Goal: Task Accomplishment & Management: Complete application form

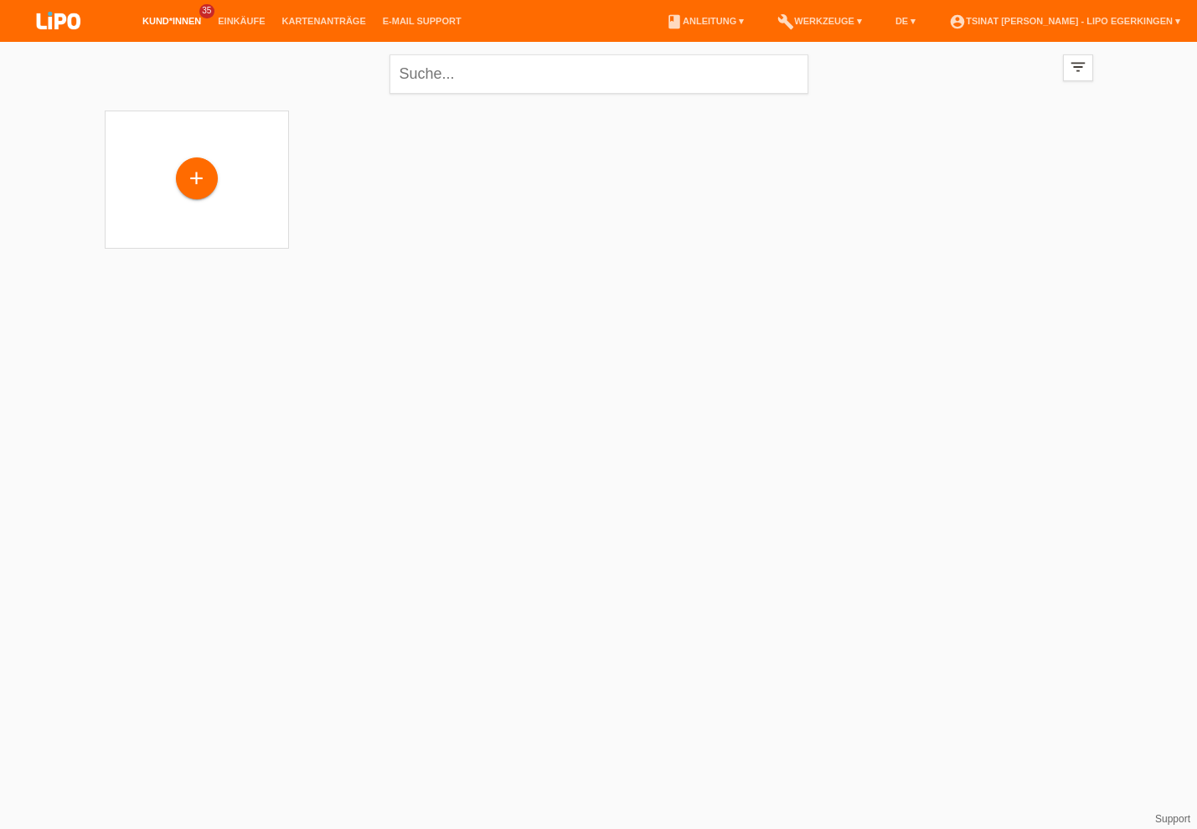
click at [202, 178] on div "+" at bounding box center [197, 178] width 40 height 28
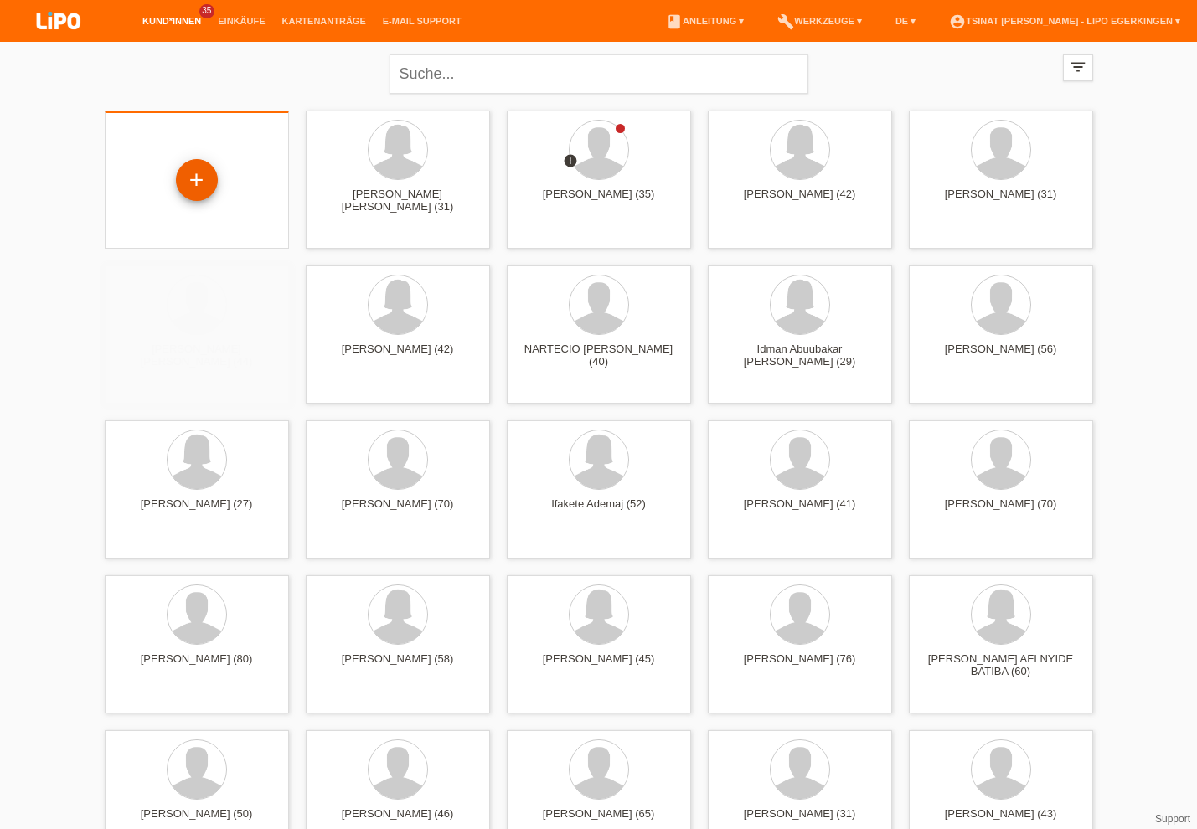
click at [197, 183] on div "+" at bounding box center [197, 180] width 40 height 28
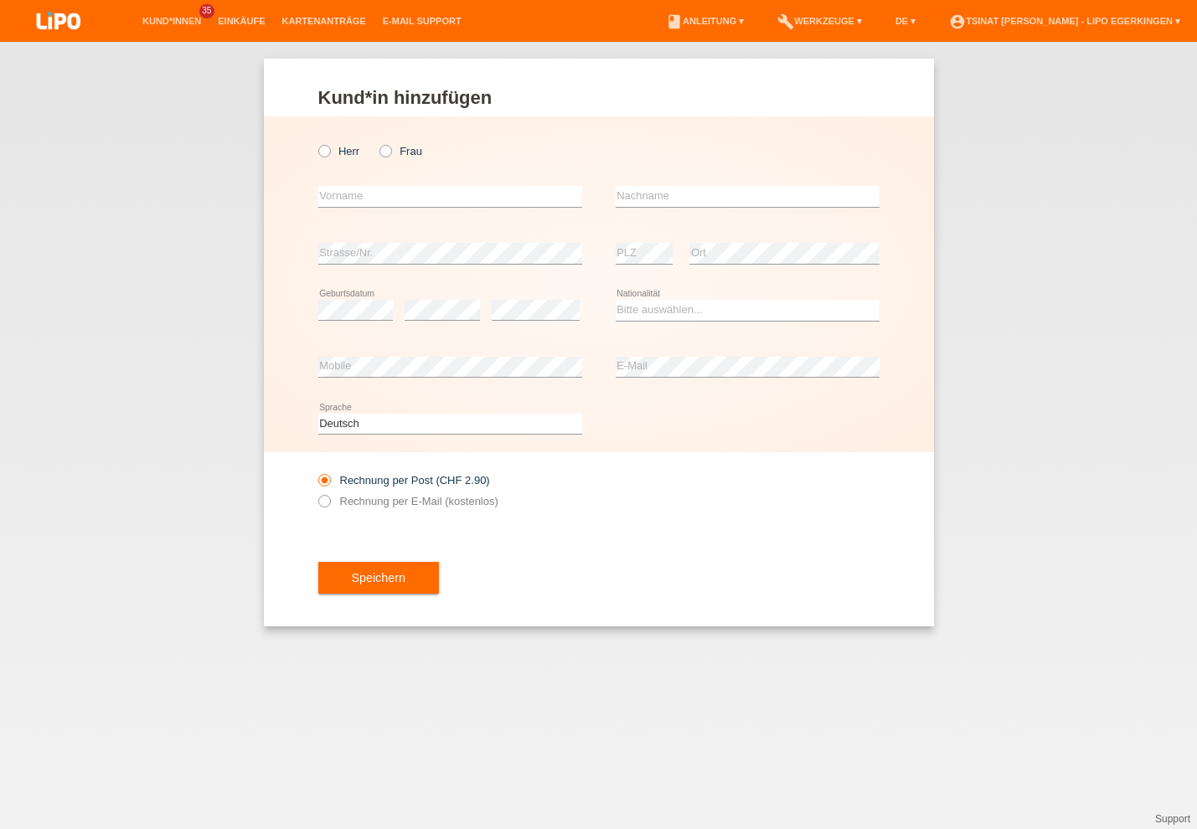
click at [377, 142] on icon at bounding box center [377, 142] width 0 height 0
click at [386, 147] on input "Frau" at bounding box center [384, 150] width 11 height 11
radio input "true"
click at [384, 190] on input "text" at bounding box center [450, 196] width 264 height 21
type input "aurela"
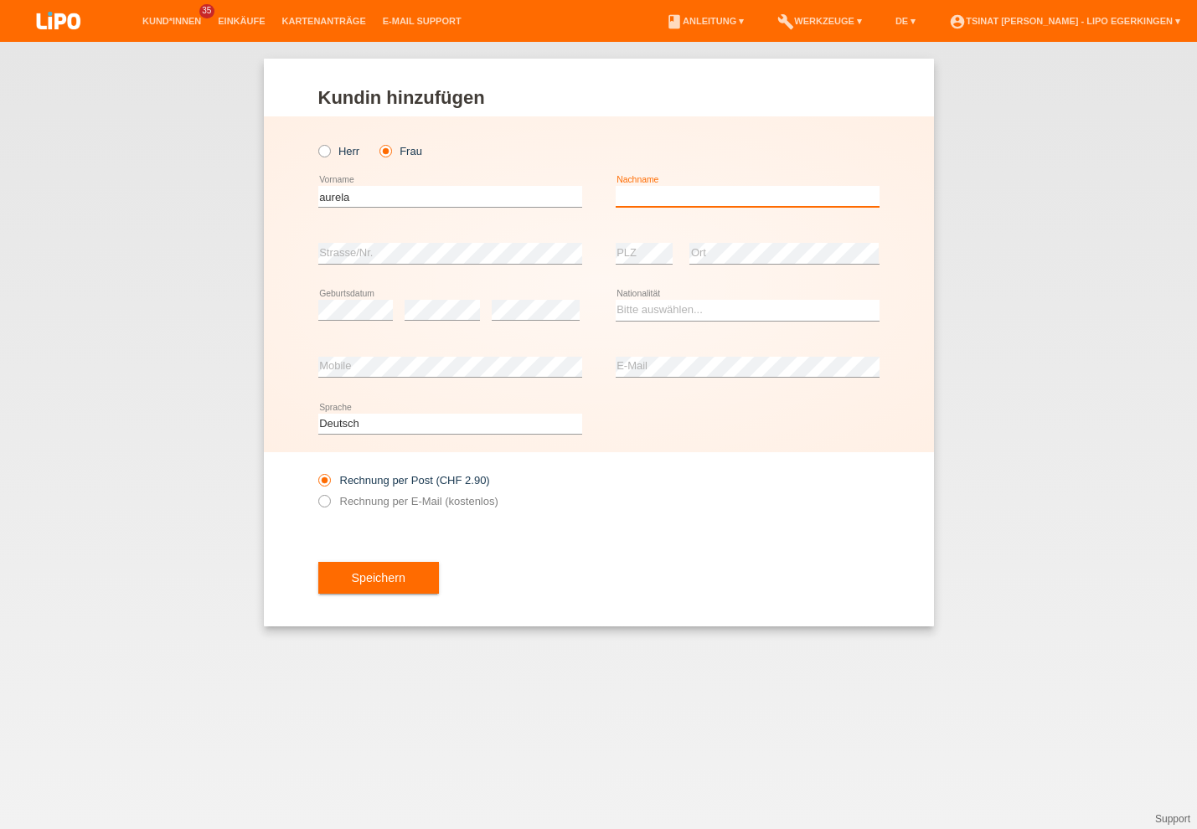
click at [698, 193] on input "text" at bounding box center [748, 196] width 264 height 21
type input "rudaj"
click at [627, 240] on div "error PLZ" at bounding box center [645, 253] width 58 height 57
click at [674, 313] on select "Bitte auswählen... Schweiz Deutschland Liechtenstein Österreich ------------ Af…" at bounding box center [748, 310] width 264 height 20
select select "XK"
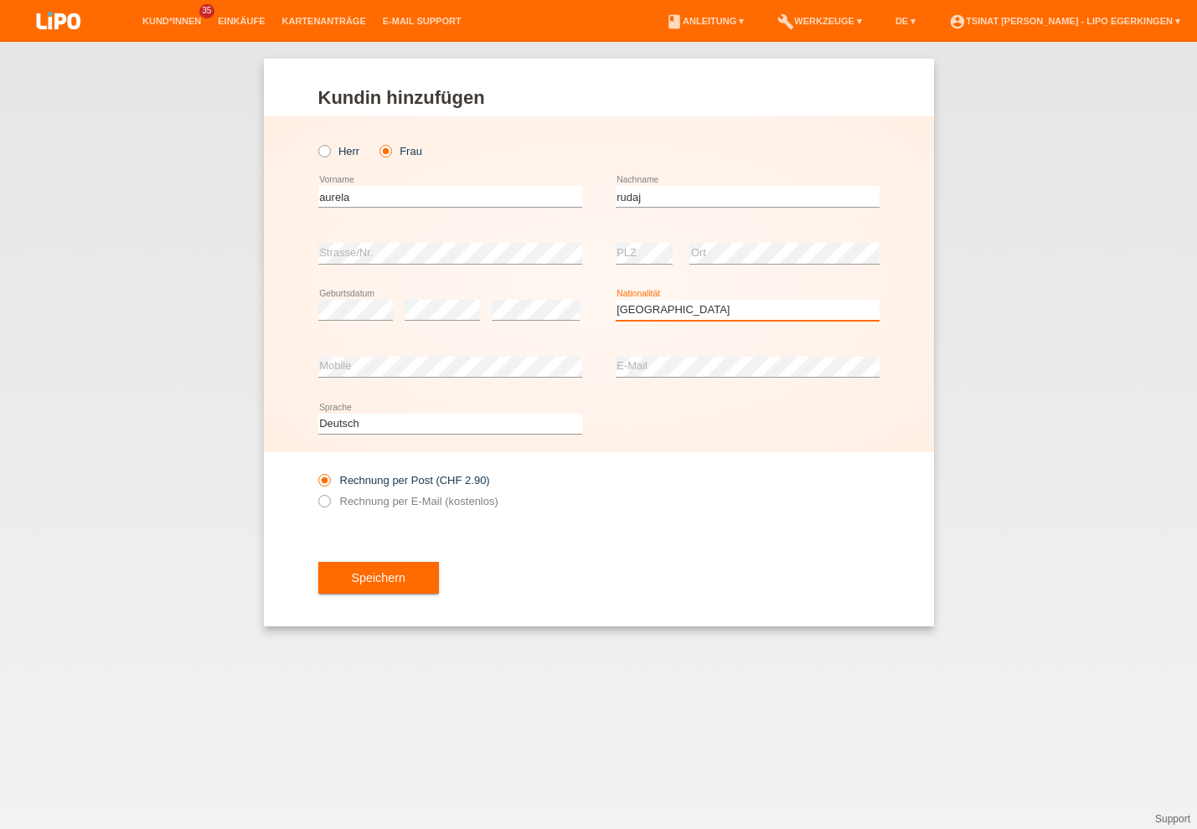
click at [0, 0] on option "Kosovo" at bounding box center [0, 0] width 0 height 0
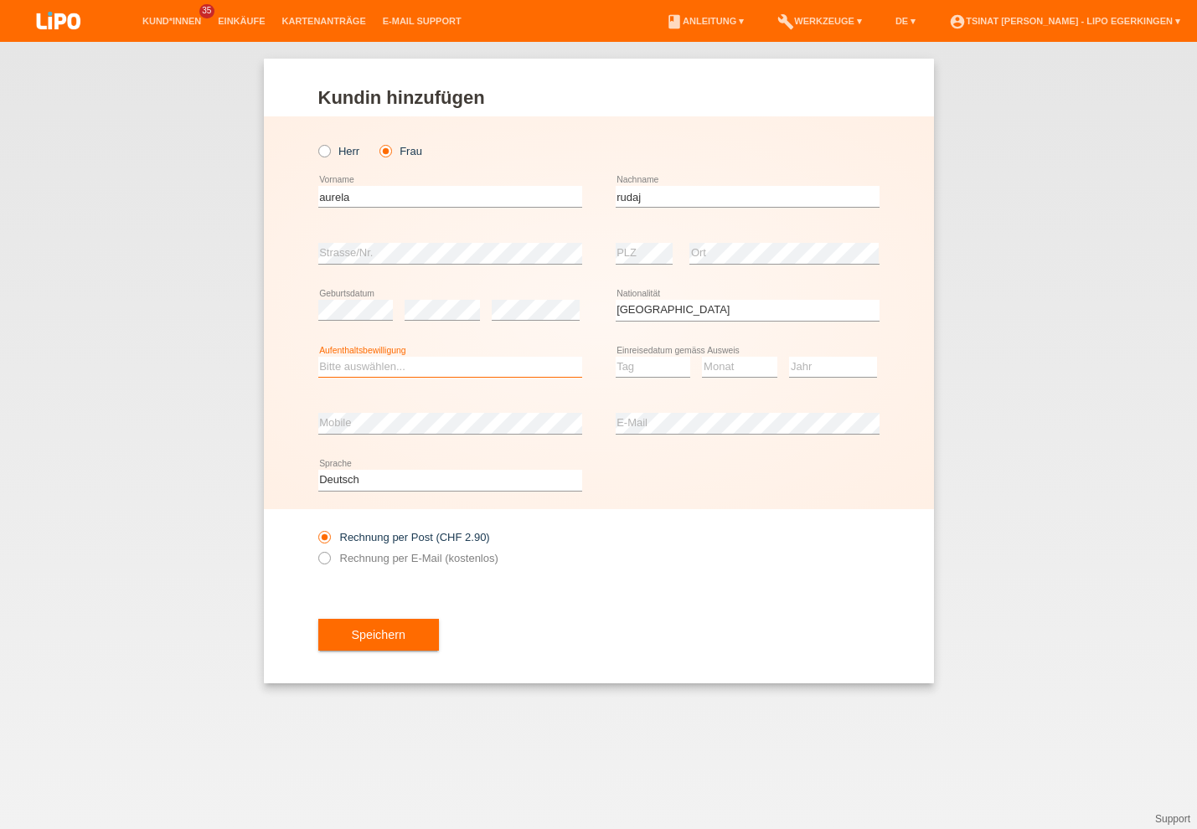
click at [431, 366] on select "Bitte auswählen... C B B - Flüchtlingsstatus Andere" at bounding box center [450, 367] width 264 height 20
select select "C"
click at [0, 0] on option "C" at bounding box center [0, 0] width 0 height 0
click at [642, 366] on select "Tag 01 02 03 04 05 06 07 08 09 10 11" at bounding box center [653, 367] width 75 height 20
select select "20"
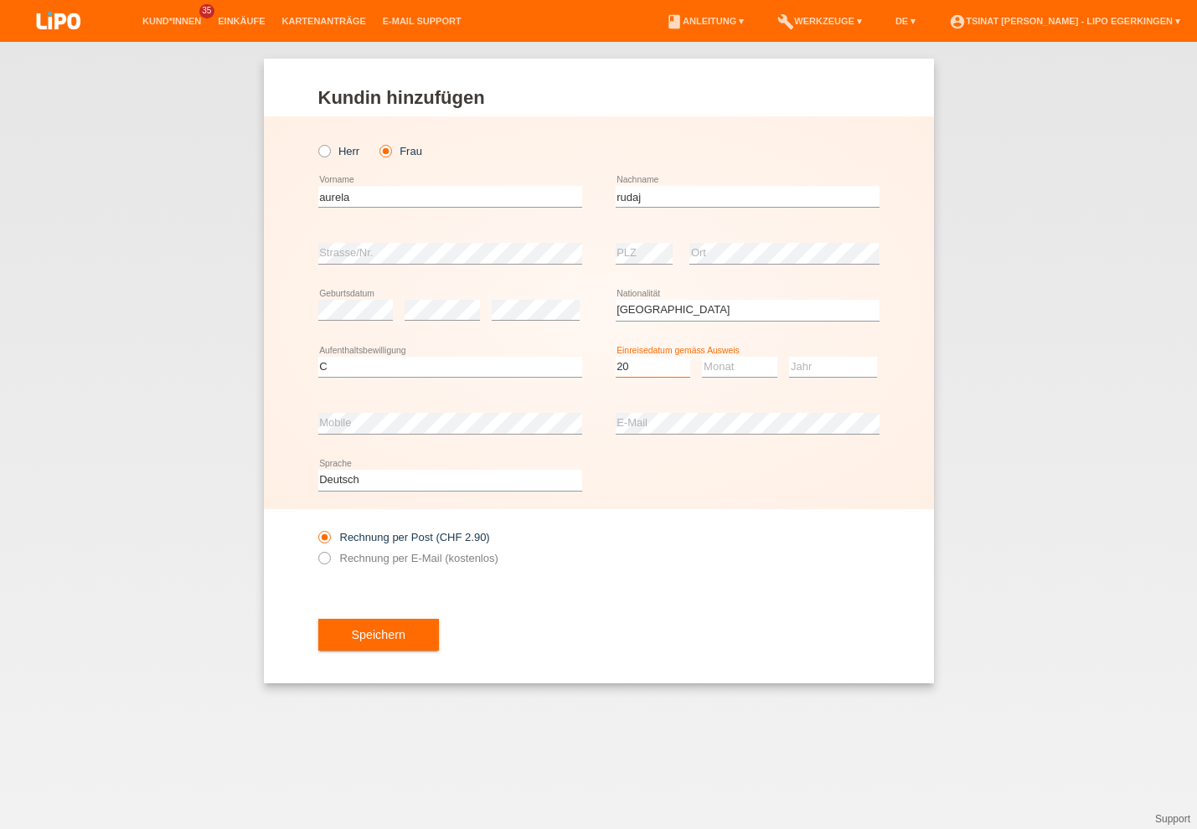
click at [0, 0] on option "20" at bounding box center [0, 0] width 0 height 0
click at [746, 370] on select "Monat 01 02 03 04 05 06 07 08 09 10 11" at bounding box center [739, 367] width 75 height 20
click at [0, 0] on option "Monat" at bounding box center [0, 0] width 0 height 0
select select "01"
click at [0, 0] on option "01" at bounding box center [0, 0] width 0 height 0
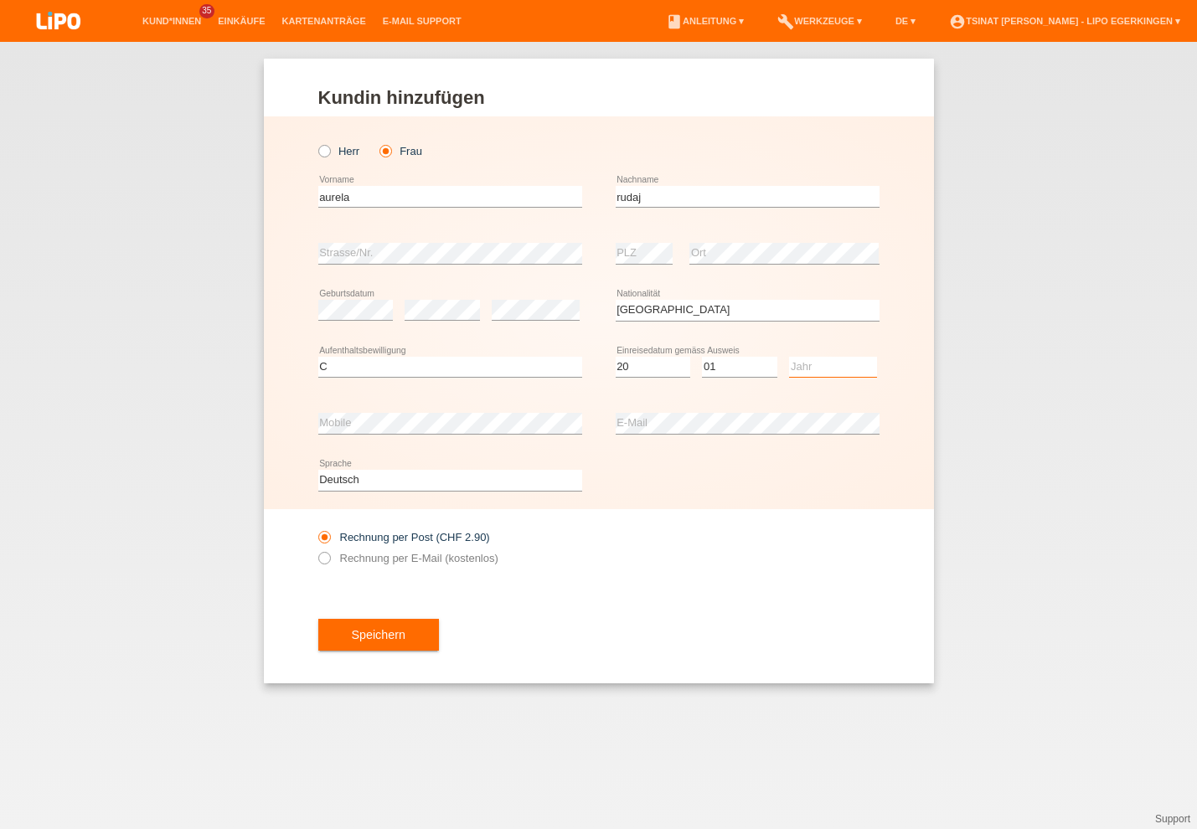
click at [804, 369] on select "Jahr 2025 2024 2023 2022 2021 2020 2019 2018 2017 2016 2015 2014 2013 2012 2011…" at bounding box center [833, 367] width 88 height 20
select select "2016"
click at [0, 0] on option "2016" at bounding box center [0, 0] width 0 height 0
click at [333, 565] on label "Rechnung per E-Mail (kostenlos)" at bounding box center [408, 558] width 180 height 13
click at [329, 567] on input "Rechnung per E-Mail (kostenlos)" at bounding box center [323, 562] width 11 height 21
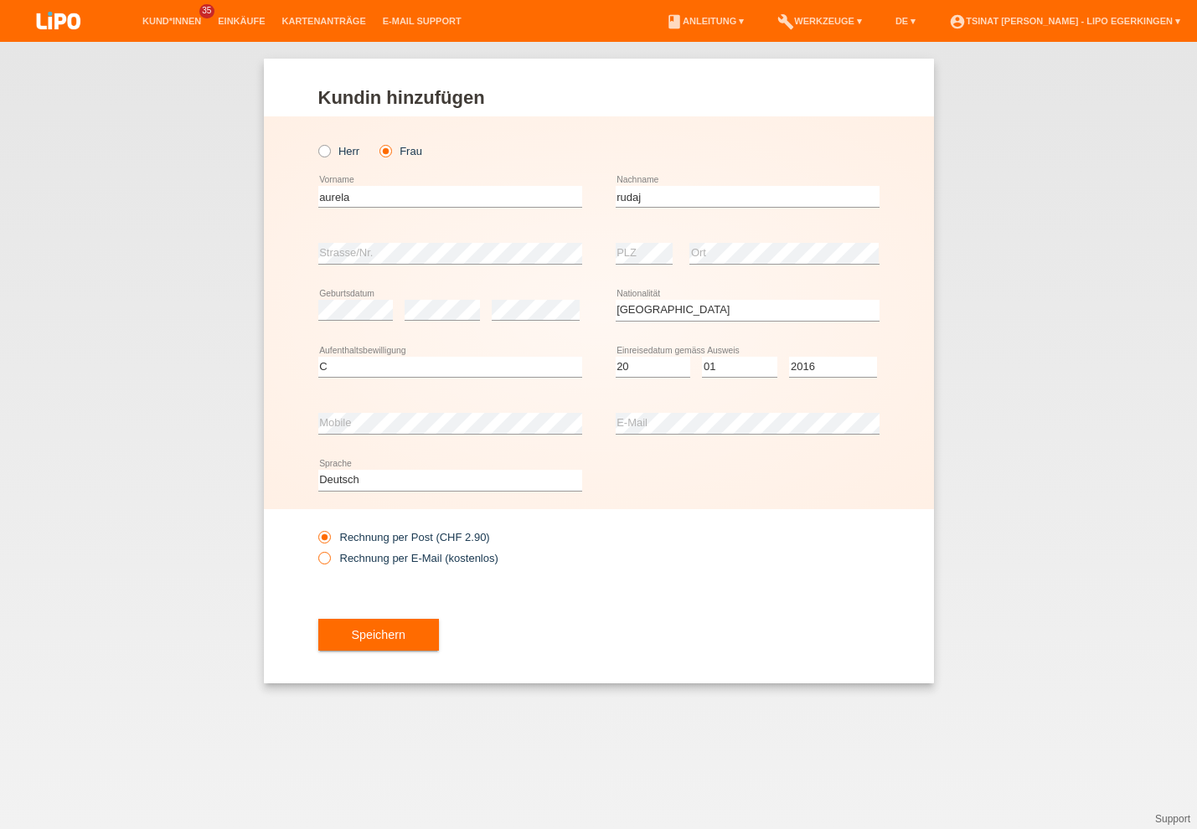
radio input "true"
click at [375, 639] on button "Speichern" at bounding box center [378, 635] width 121 height 32
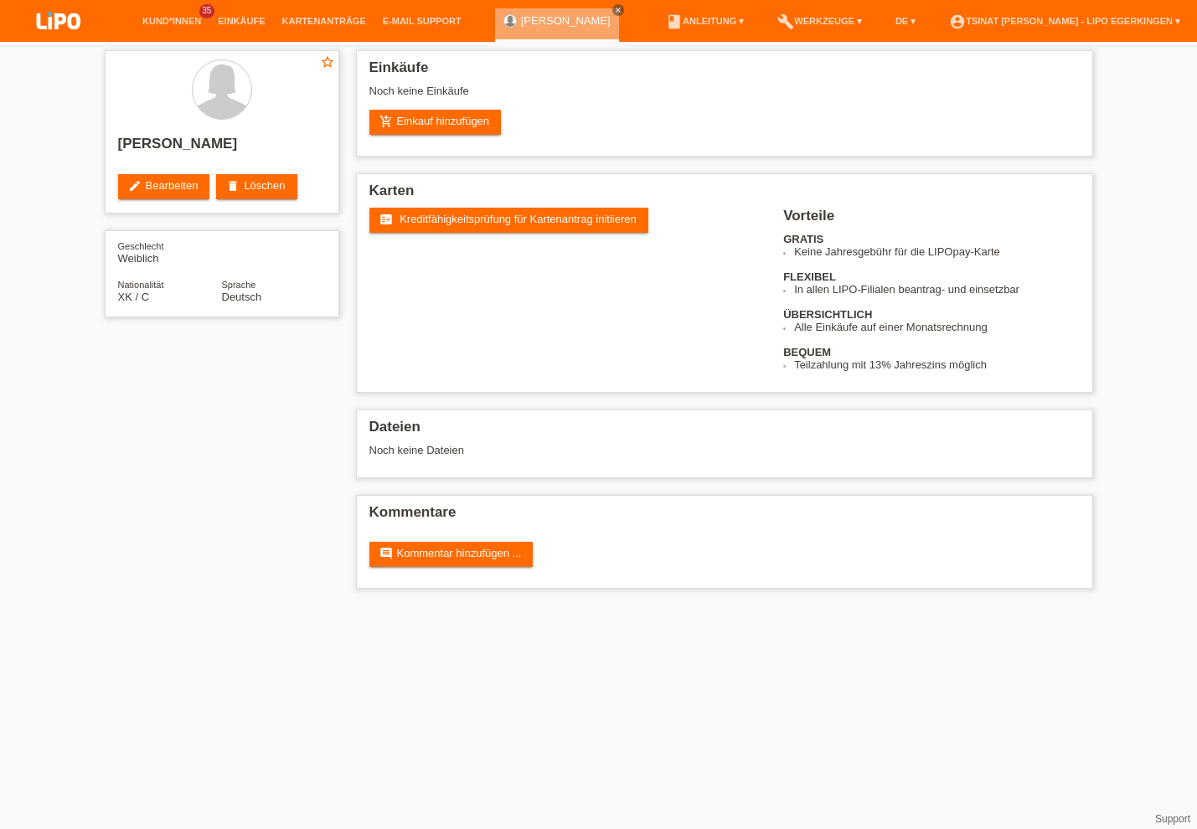
click at [435, 219] on span "Kreditfähigkeitsprüfung für Kartenantrag initiieren" at bounding box center [518, 219] width 237 height 13
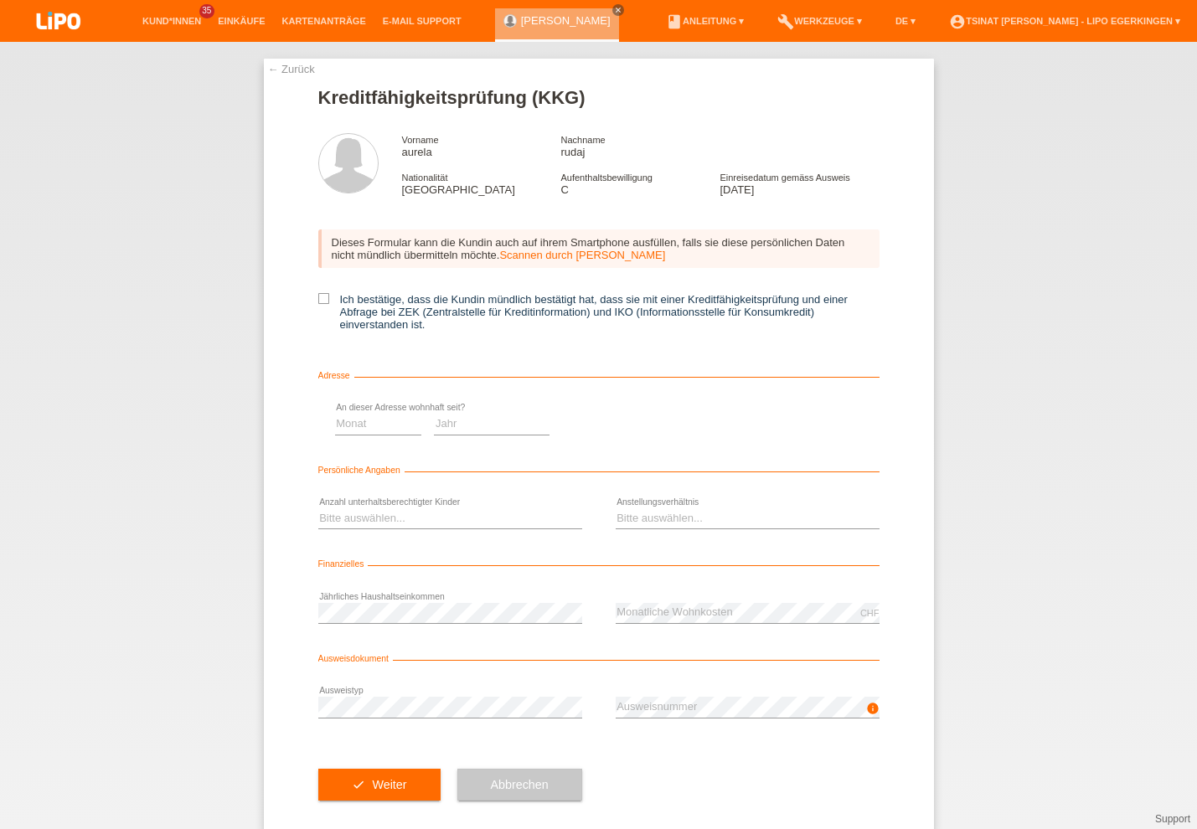
click at [329, 302] on label "Ich bestätige, dass die Kundin mündlich bestätigt hat, dass sie mit einer Kredi…" at bounding box center [598, 312] width 561 height 38
click at [329, 302] on input "Ich bestätige, dass die Kundin mündlich bestätigt hat, dass sie mit einer Kredi…" at bounding box center [323, 298] width 11 height 11
checkbox input "true"
click at [642, 423] on select "Monat 01 02 03 04 05 06 07 08 09 10" at bounding box center [659, 425] width 87 height 20
select select "10"
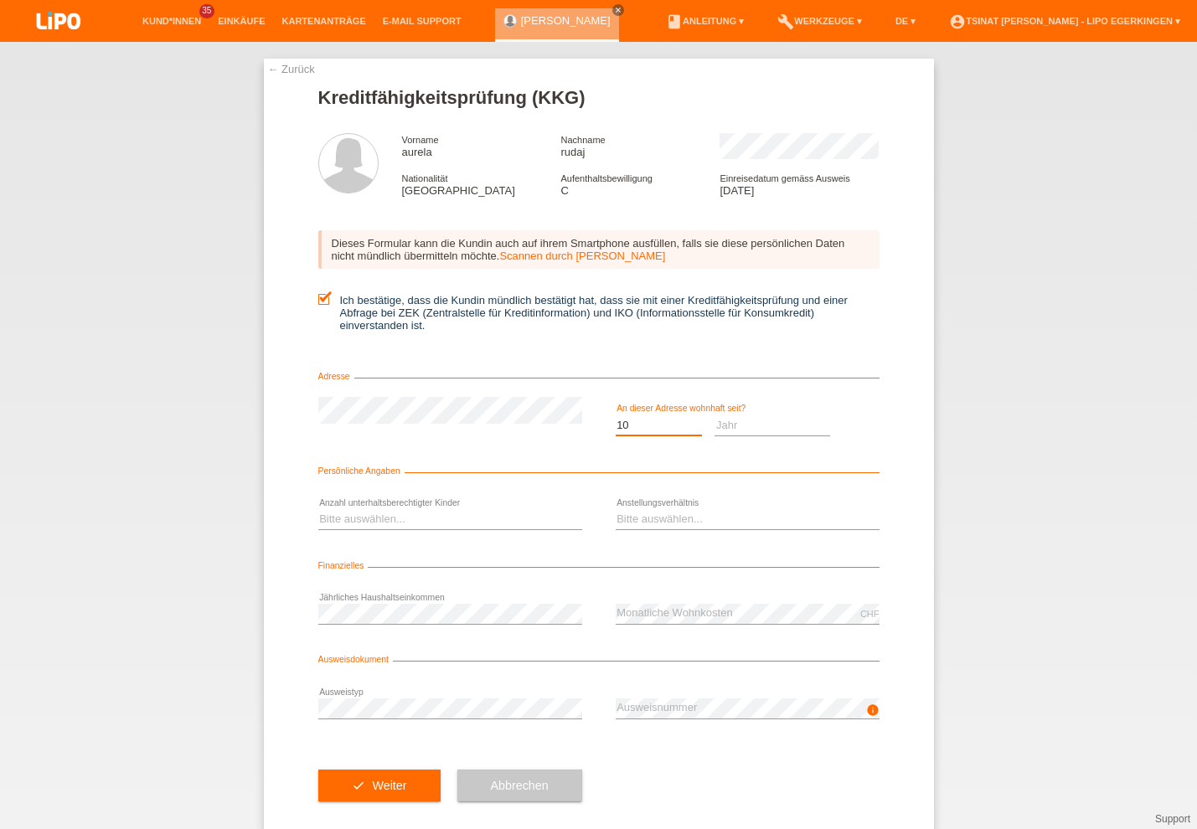
click at [0, 0] on option "10" at bounding box center [0, 0] width 0 height 0
click at [725, 426] on select "Jahr 2025 2024 2023 2022 2021 2020 2019 2018 2017 2016 2015 2014 2013 2012 2011…" at bounding box center [773, 425] width 116 height 20
click at [0, 0] on option "2015" at bounding box center [0, 0] width 0 height 0
click at [729, 432] on select "Jahr 2025 2024 2023 2022 2021 2020 2019 2018 2017 2016 2015 2014 2013 2012 2011…" at bounding box center [773, 425] width 116 height 20
select select "2016"
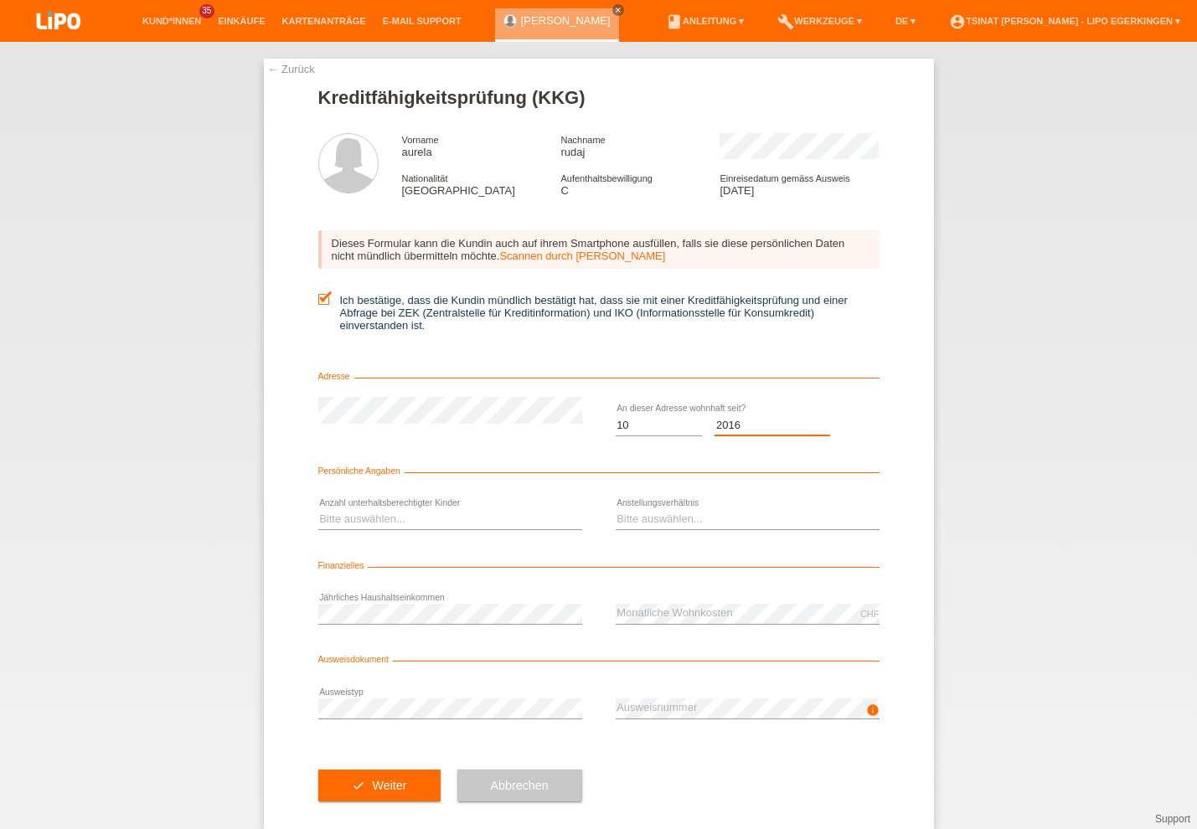
click at [0, 0] on option "2016" at bounding box center [0, 0] width 0 height 0
click at [431, 523] on select "Bitte auswählen... 0 1 2 3 4 5 6 7 8 9" at bounding box center [450, 519] width 264 height 20
select select "2"
click at [0, 0] on option "2" at bounding box center [0, 0] width 0 height 0
click at [714, 529] on select "Bitte auswählen... Unbefristet Befristet Lehrling/Student Pensioniert Nicht arb…" at bounding box center [748, 519] width 264 height 20
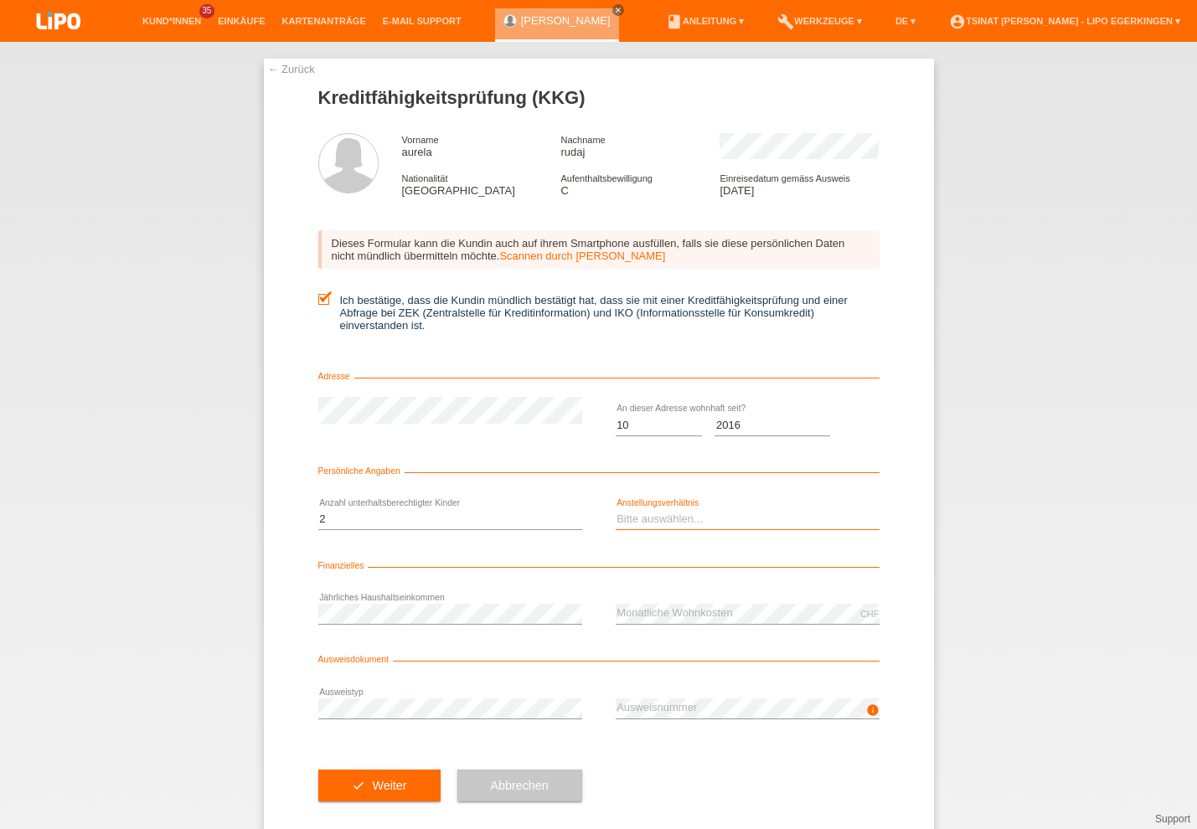
select select "HOUSEWIFE"
click at [0, 0] on option "Hausfrau/-mann" at bounding box center [0, 0] width 0 height 0
click at [384, 794] on button "check Weiter" at bounding box center [379, 786] width 122 height 32
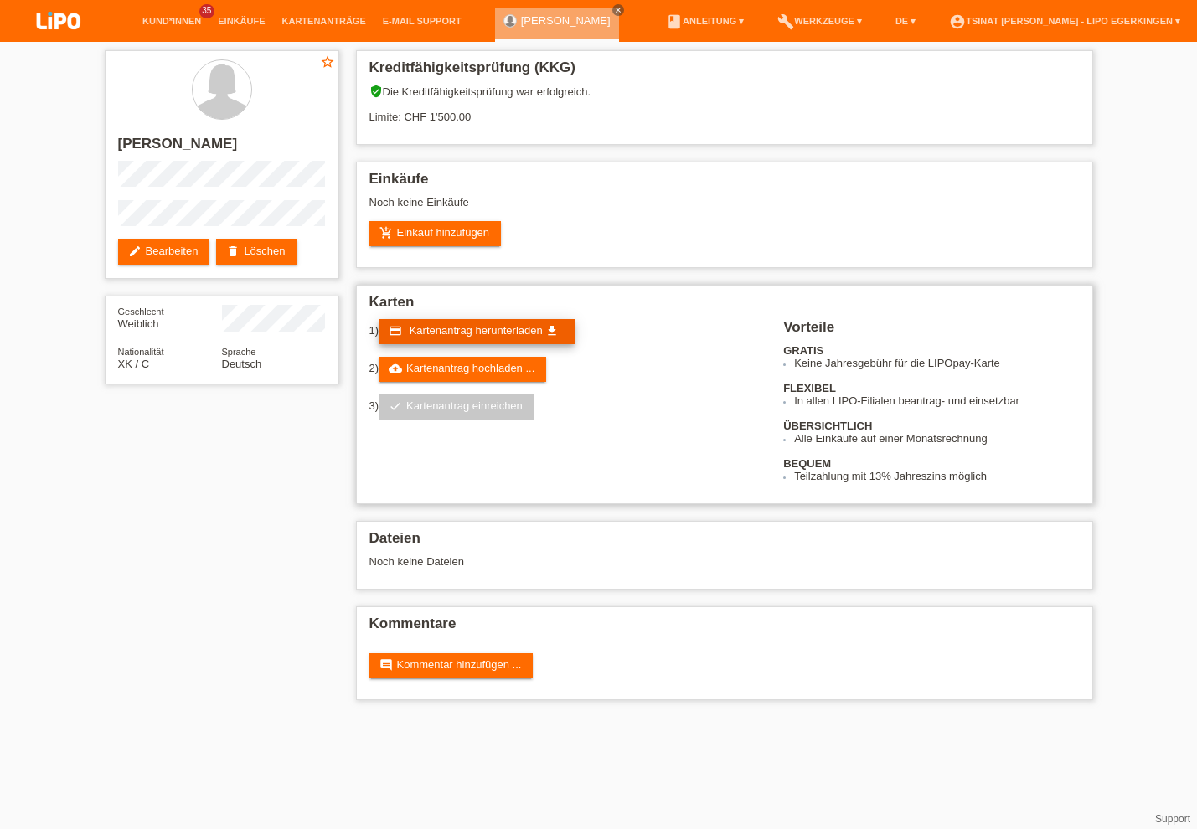
click at [476, 336] on span "Kartenantrag herunterladen" at bounding box center [476, 330] width 133 height 13
click at [499, 368] on link "cloud_upload Kartenantrag hochladen ..." at bounding box center [463, 369] width 168 height 25
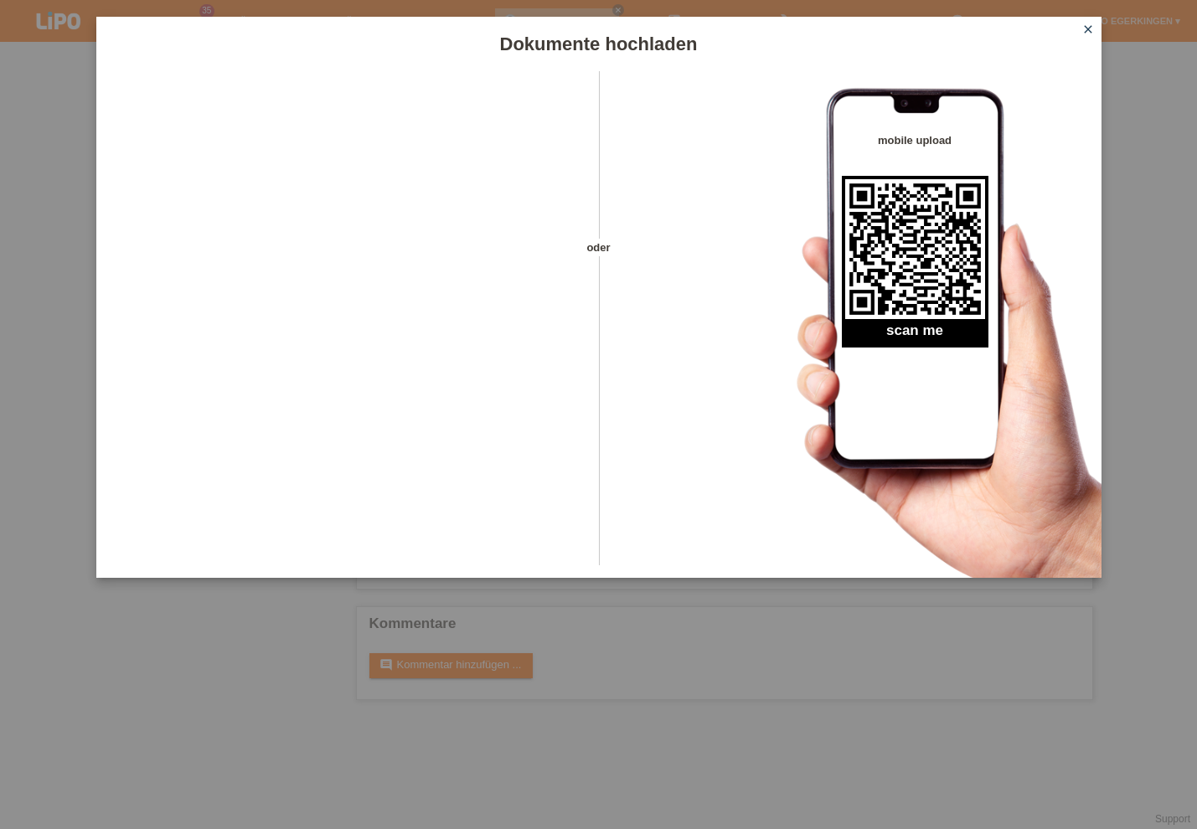
click at [1085, 25] on icon "close" at bounding box center [1087, 29] width 13 height 13
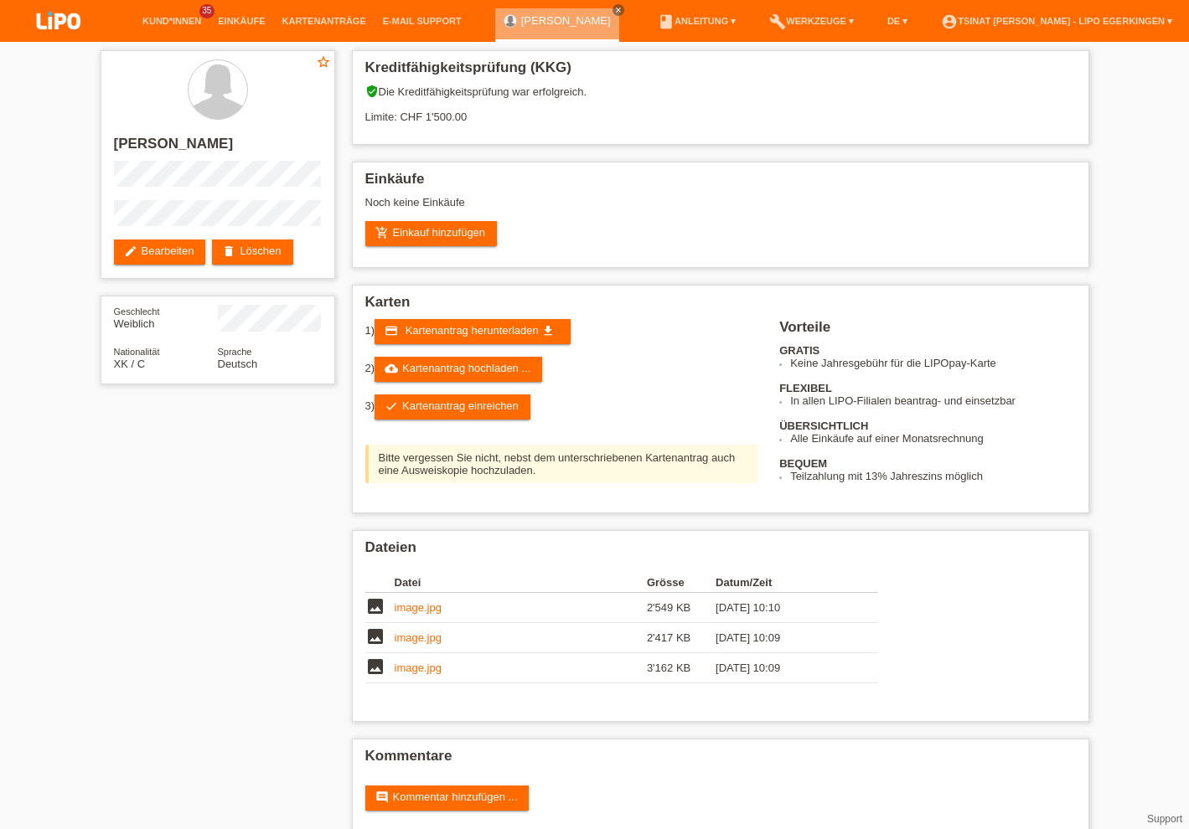
scroll to position [32, 0]
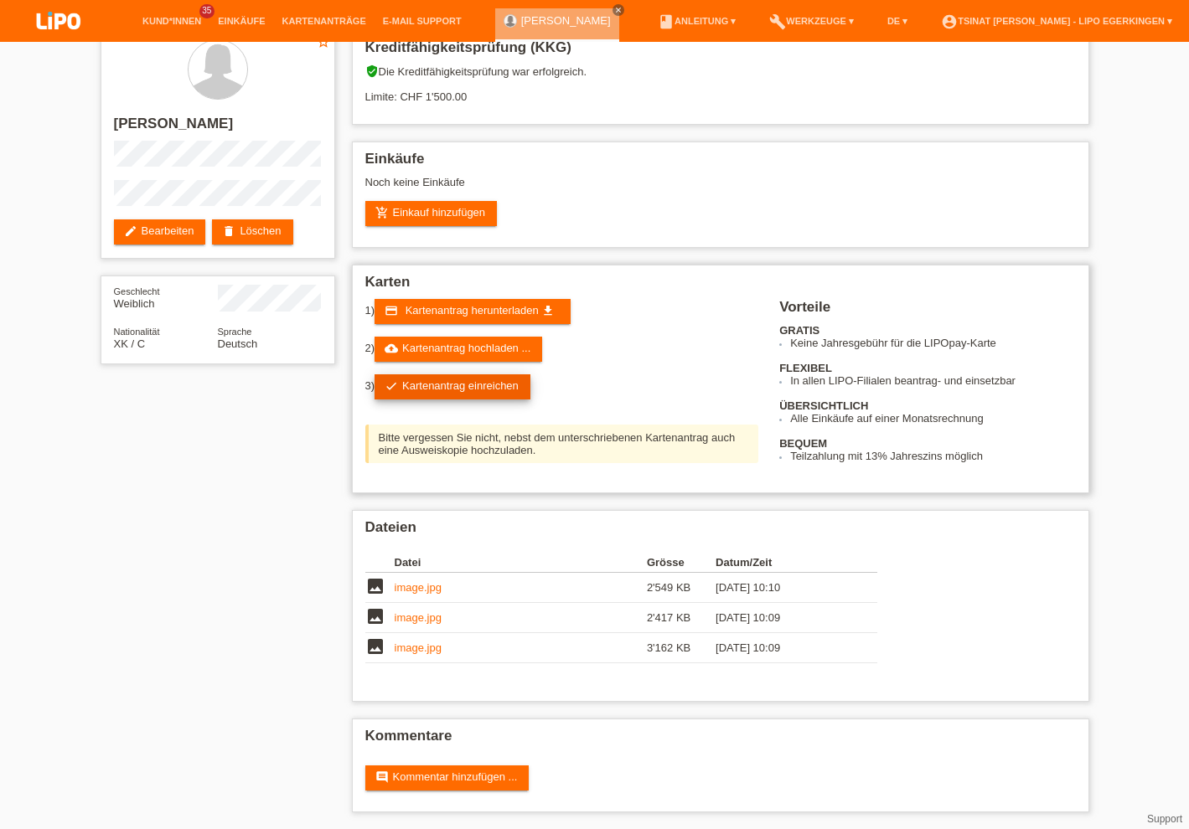
click at [494, 379] on link "check Kartenantrag einreichen" at bounding box center [452, 386] width 156 height 25
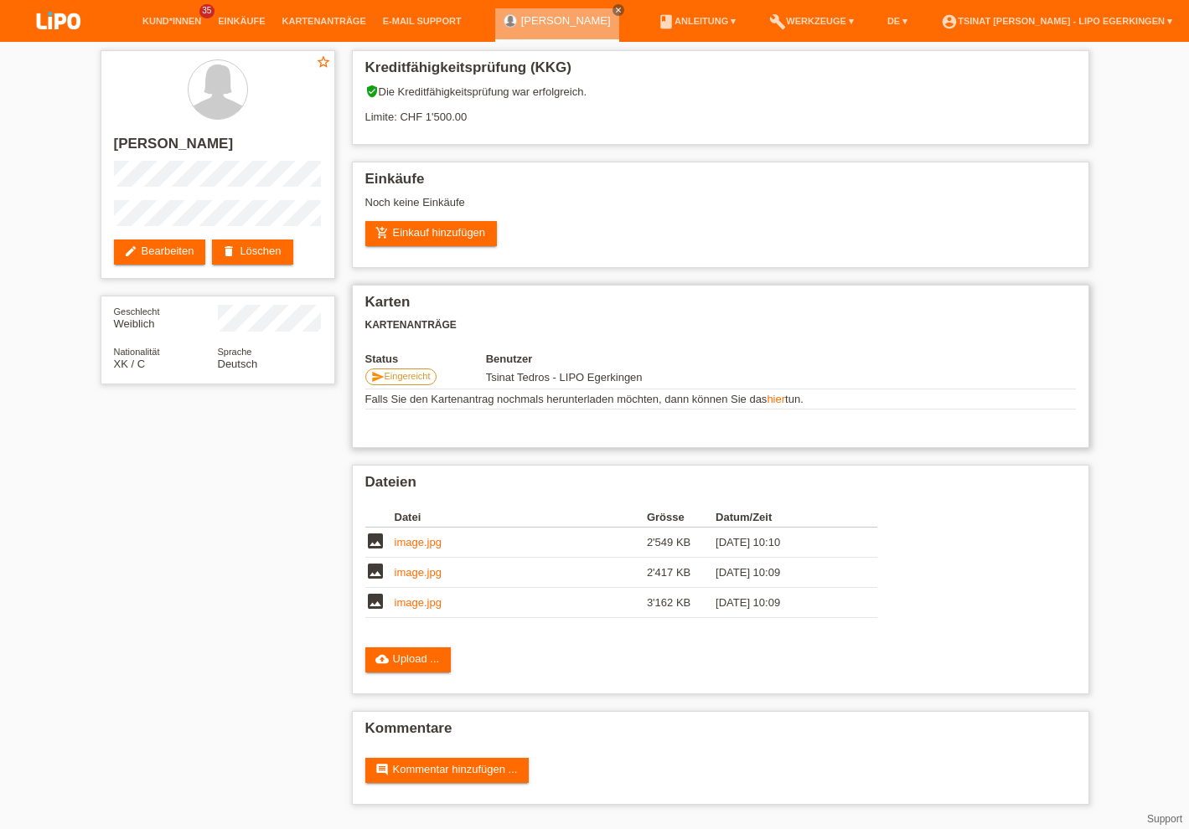
scroll to position [3, 0]
click at [1112, 23] on link "account_circle Tsinat [PERSON_NAME] - LIPO Egerkingen ▾" at bounding box center [1056, 21] width 248 height 10
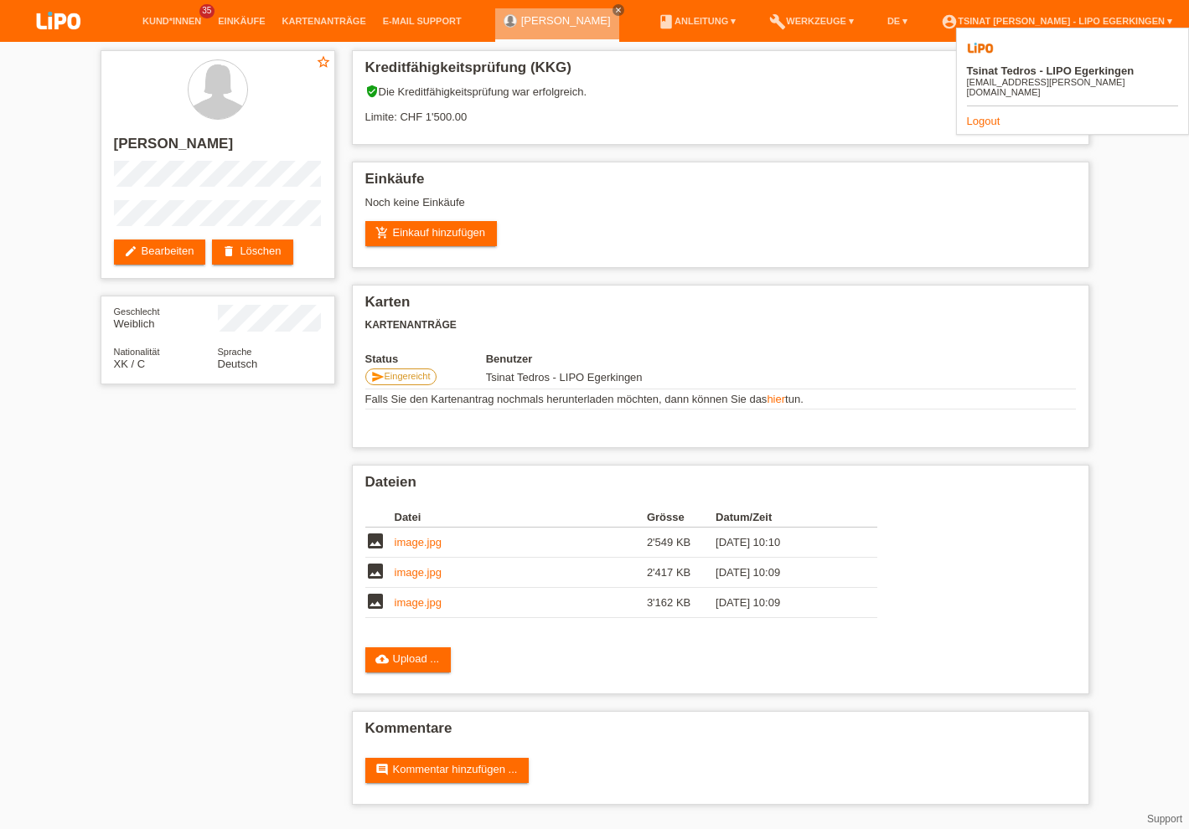
click at [1005, 115] on div "Logout" at bounding box center [1072, 121] width 211 height 13
click at [975, 115] on link "Logout" at bounding box center [984, 121] width 34 height 13
